Goal: Task Accomplishment & Management: Manage account settings

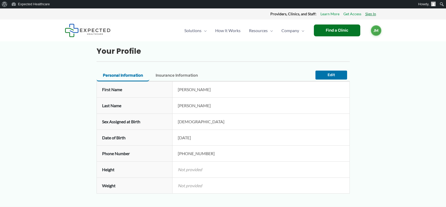
click at [372, 14] on link "Sign In" at bounding box center [370, 14] width 11 height 7
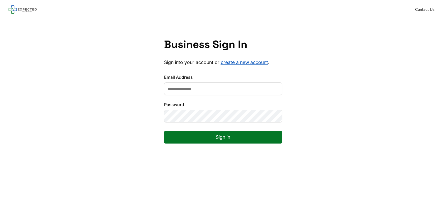
click at [189, 91] on input "Email Address" at bounding box center [223, 89] width 118 height 13
type input "**********"
click at [226, 139] on button "Sign in" at bounding box center [223, 137] width 118 height 13
